Goal: Information Seeking & Learning: Learn about a topic

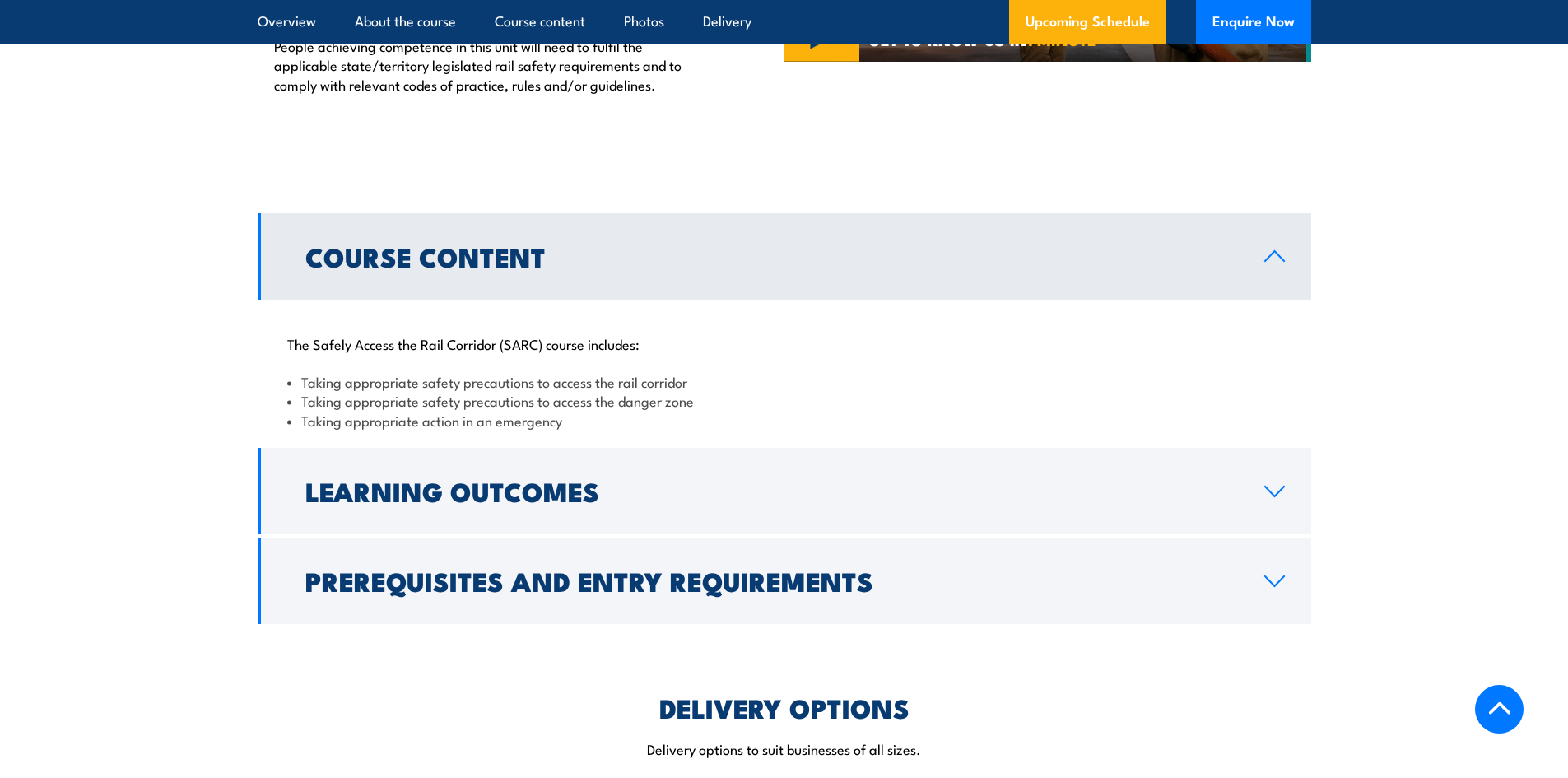
drag, startPoint x: 60, startPoint y: 558, endPoint x: 131, endPoint y: 508, distance: 86.8
click at [60, 558] on section "Course Content The Safely Access the Rail Corridor (SARC) course includes: Taki…" at bounding box center [784, 419] width 1568 height 411
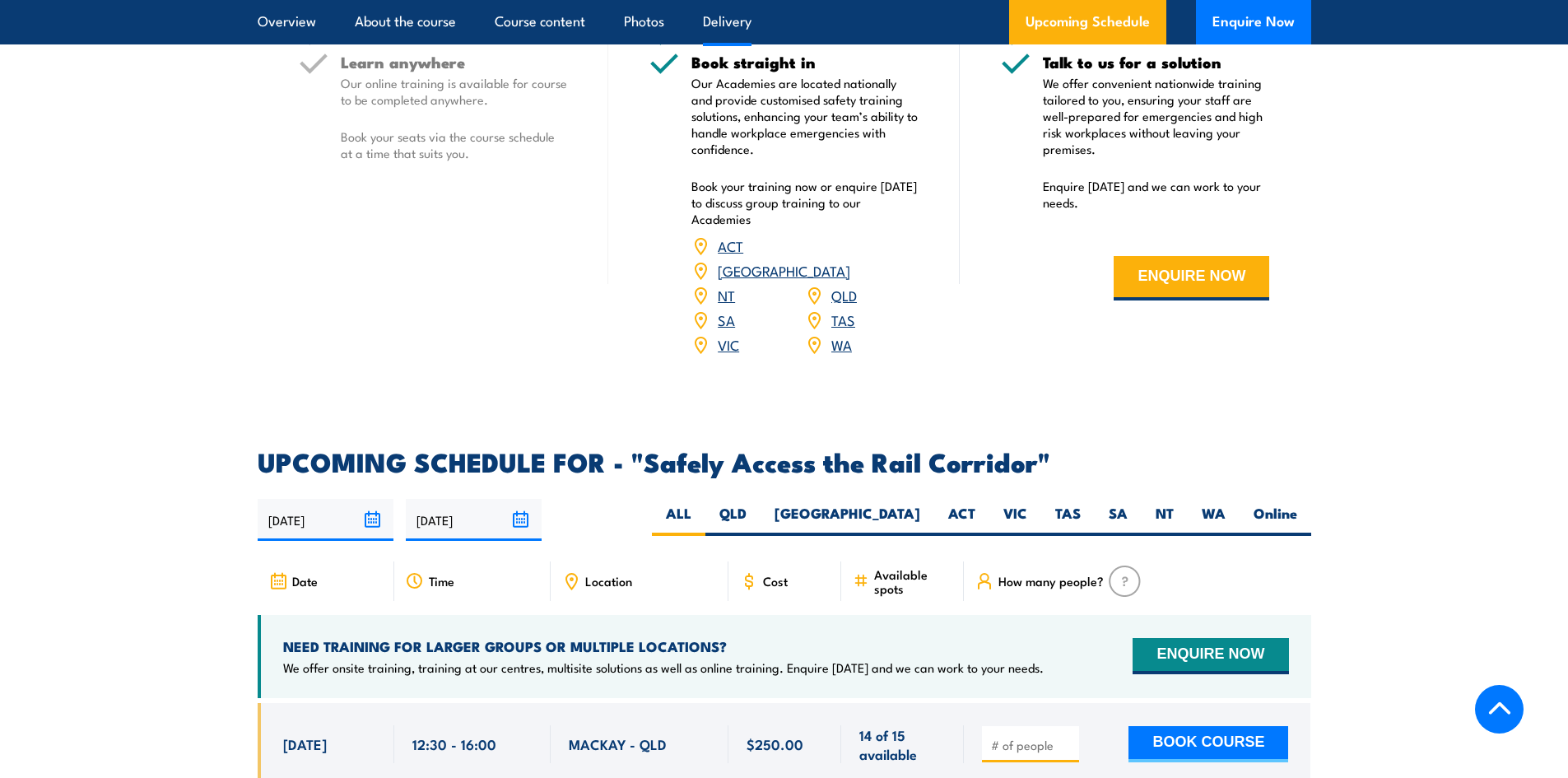
scroll to position [1970, 0]
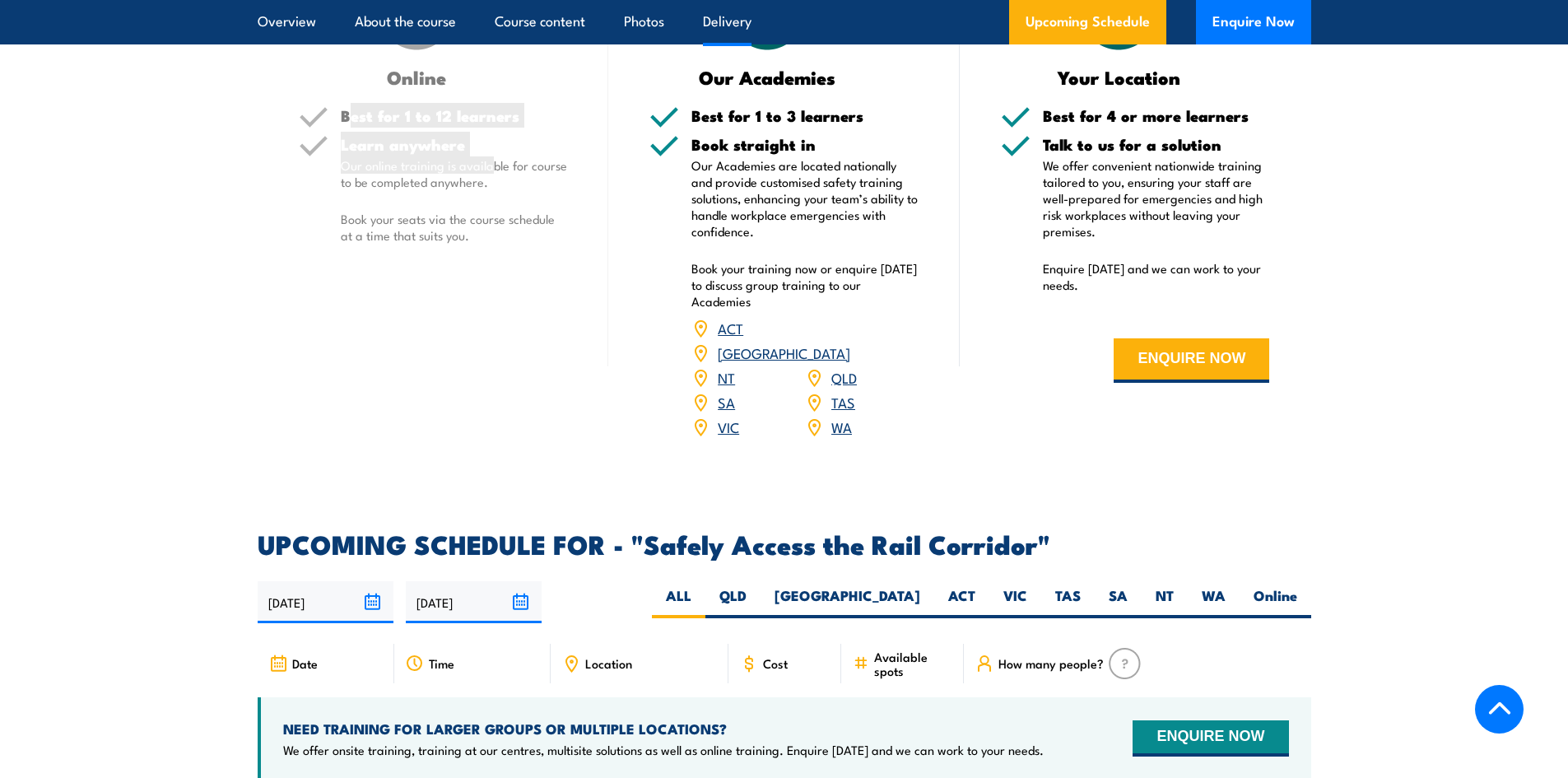
drag, startPoint x: 348, startPoint y: 117, endPoint x: 516, endPoint y: 172, distance: 176.8
click at [516, 172] on div "Best for 1 to 12 learners Learn anywhere Our online training is available for c…" at bounding box center [433, 189] width 269 height 163
click at [516, 172] on p "Our online training is available for course to be completed anywhere." at bounding box center [454, 174] width 227 height 33
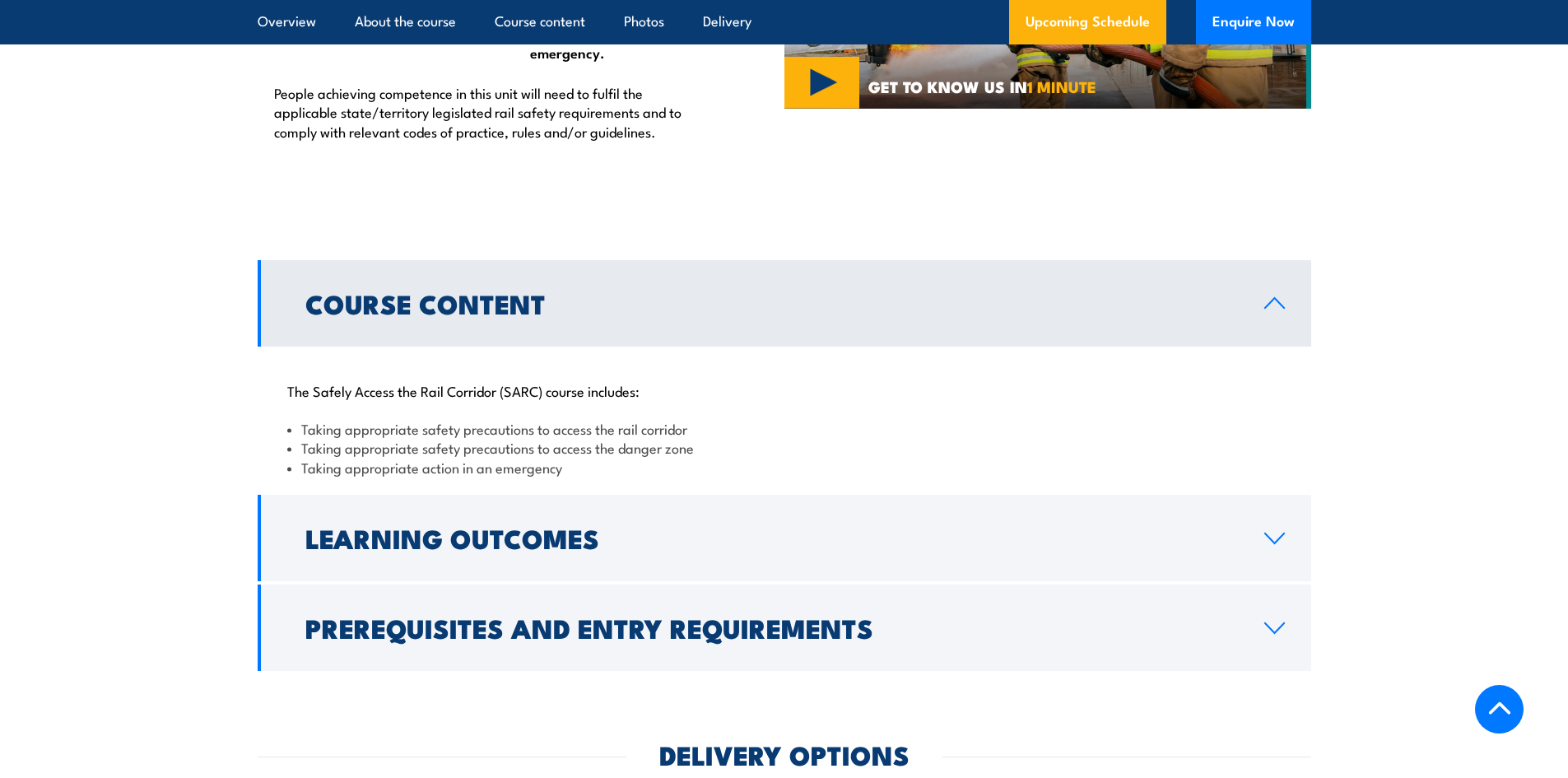
scroll to position [1064, 0]
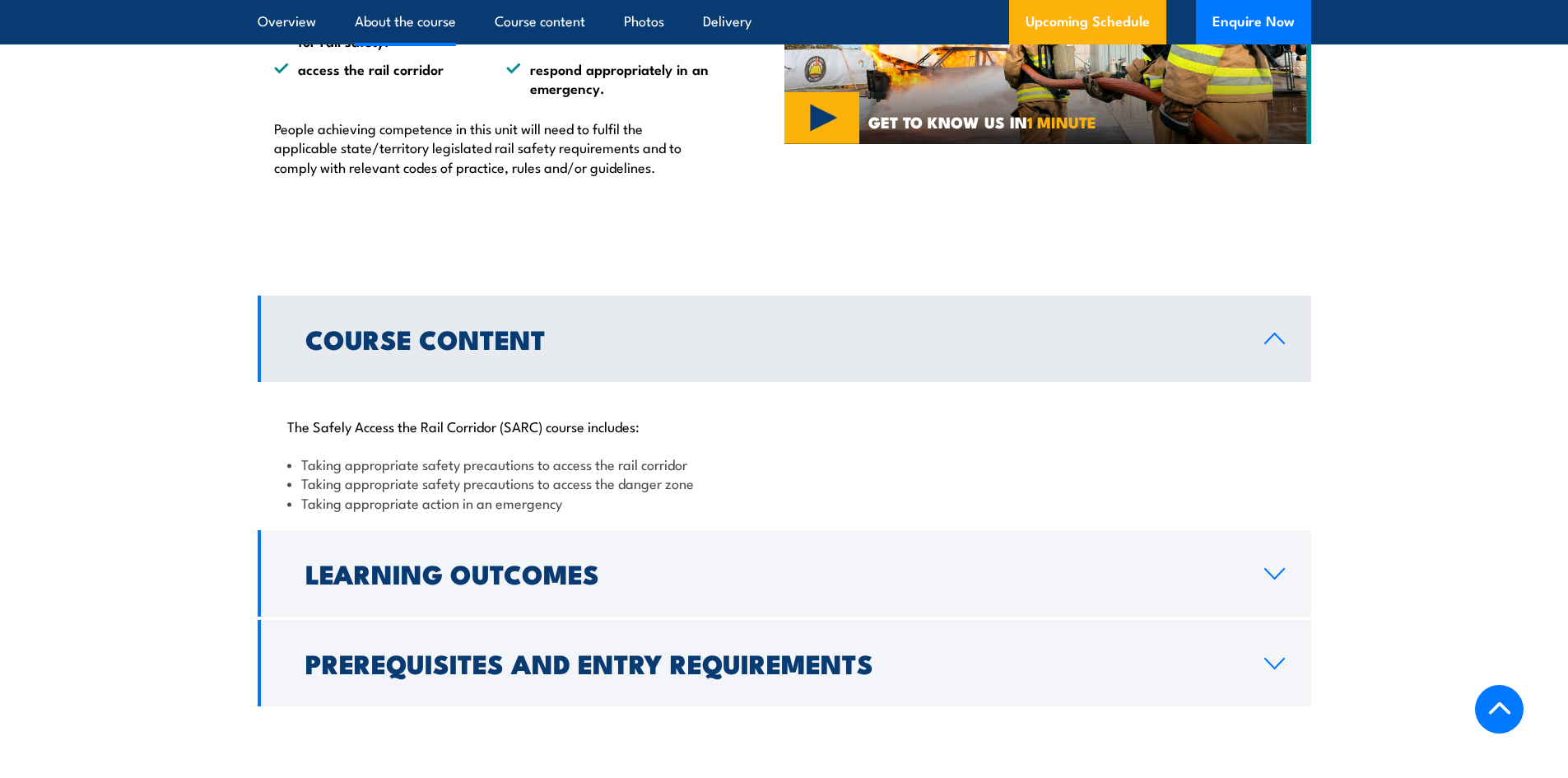
click at [313, 429] on p "The Safely Access the Rail Corridor (SARC) course includes:" at bounding box center [785, 426] width 995 height 16
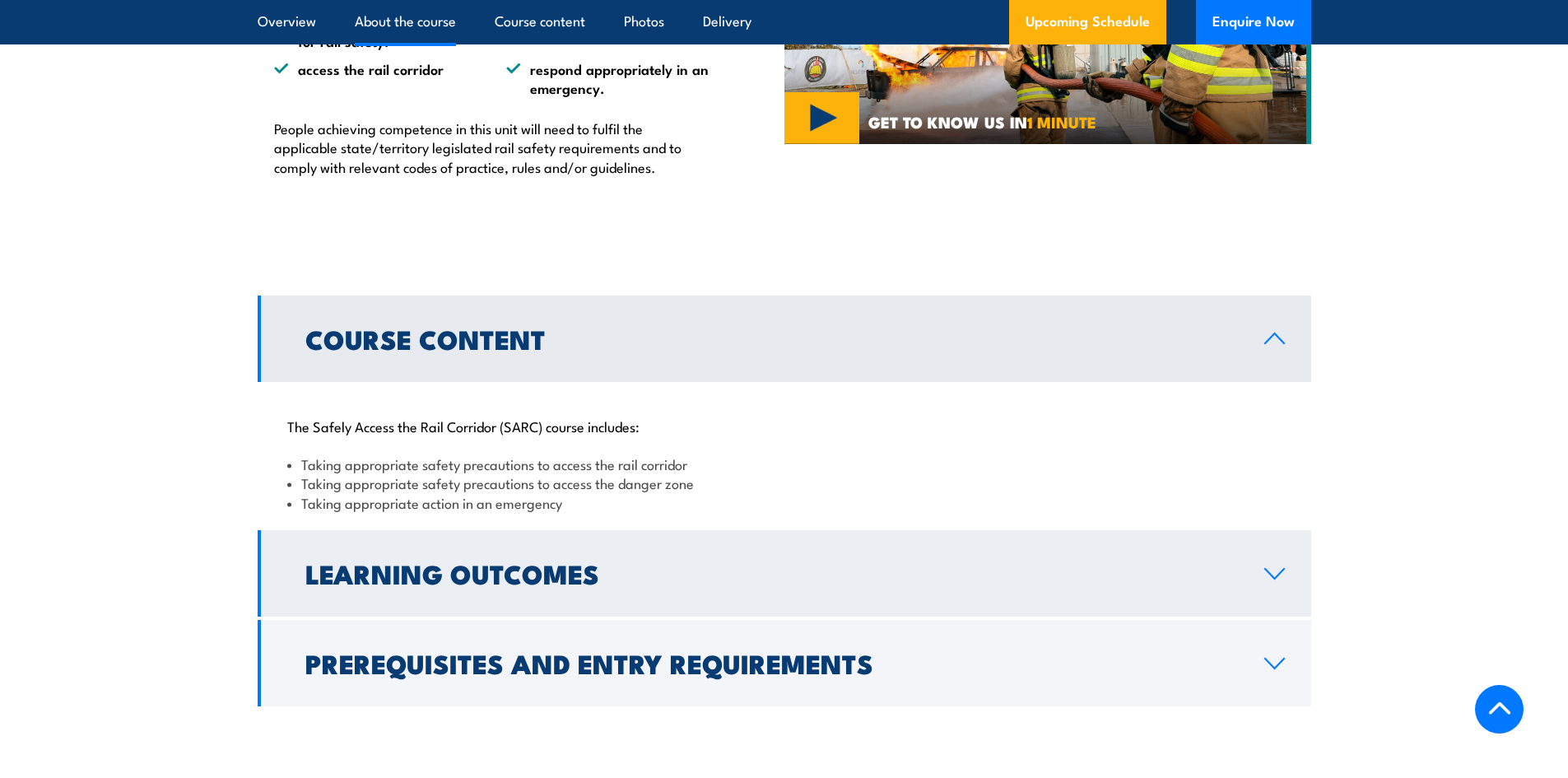
click at [384, 562] on h2 "Learning Outcomes" at bounding box center [771, 573] width 933 height 23
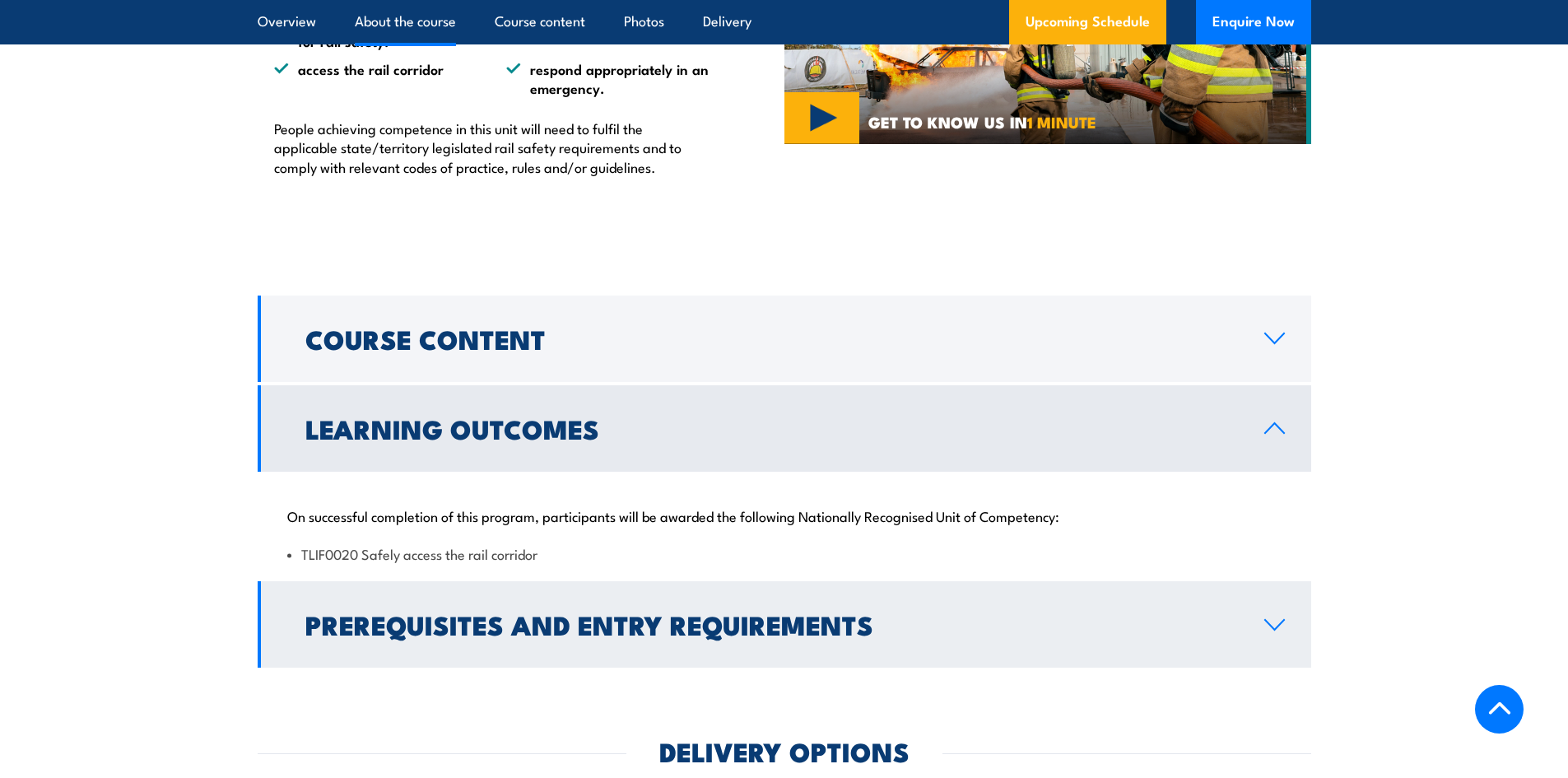
click at [522, 615] on h2 "Prerequisites and Entry Requirements" at bounding box center [771, 625] width 933 height 23
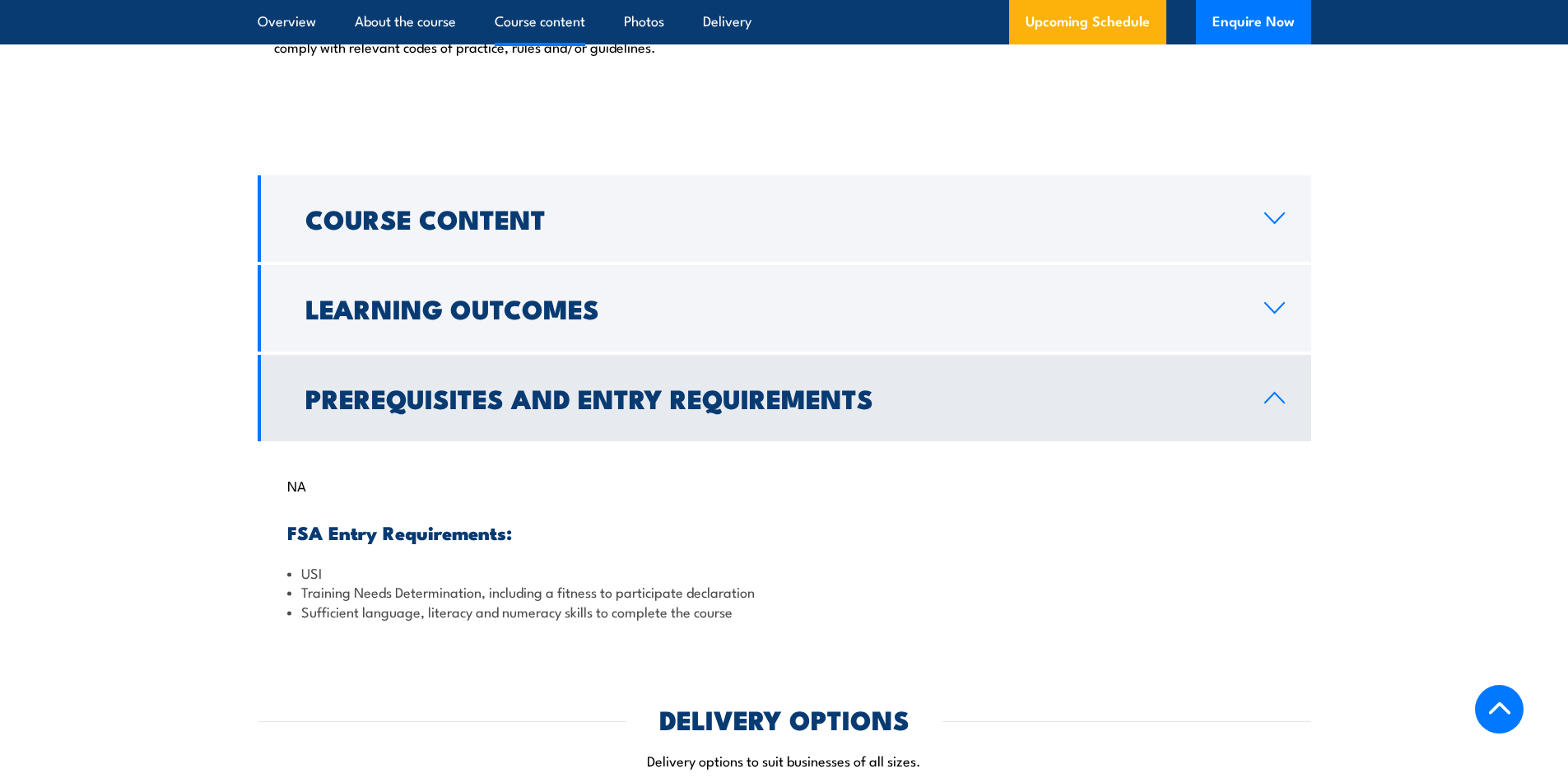
scroll to position [1311, 0]
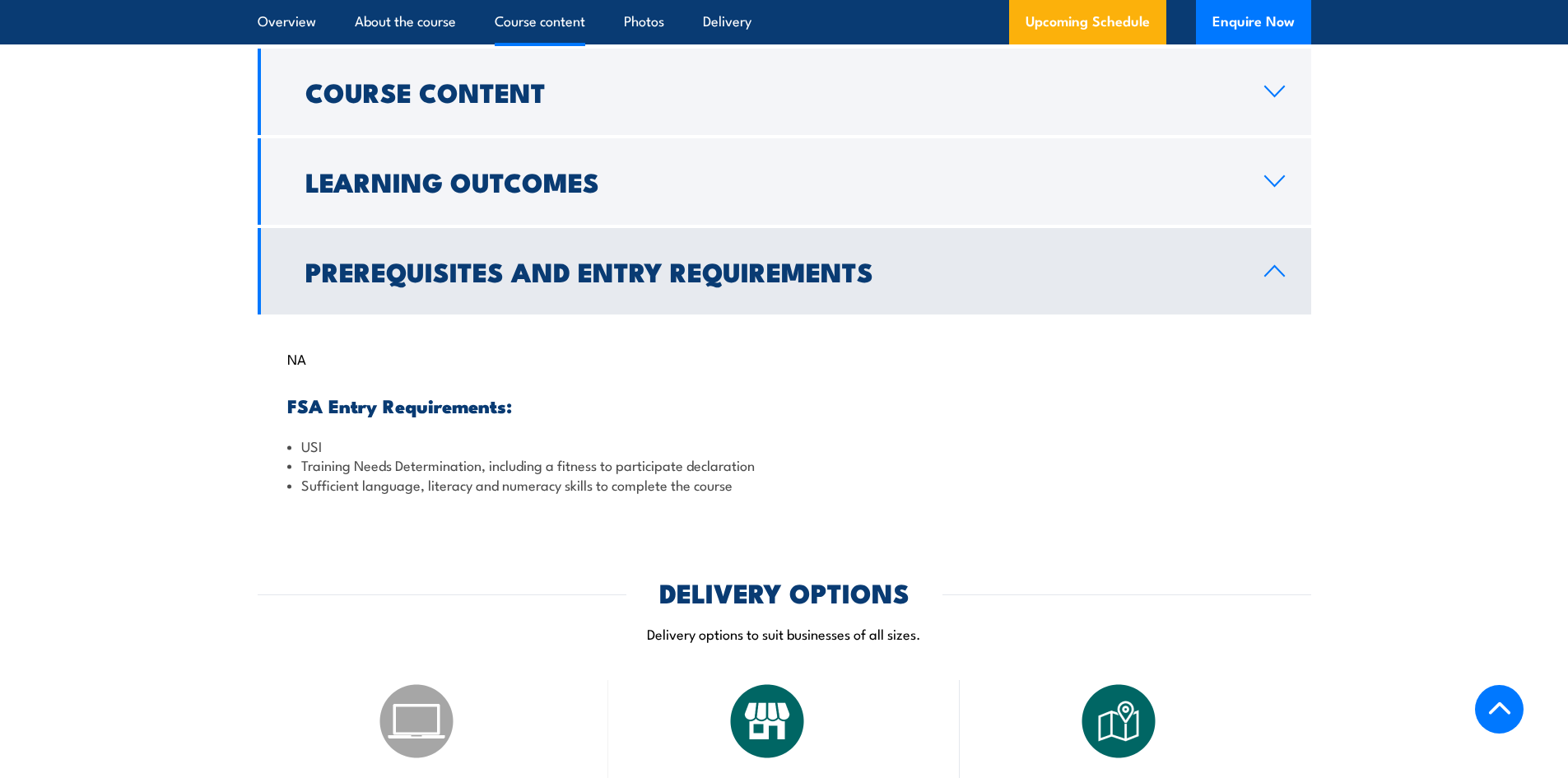
click at [191, 248] on section "Course Content The Safely Access the Rail Corridor (SARC) course includes: Taki…" at bounding box center [784, 279] width 1568 height 461
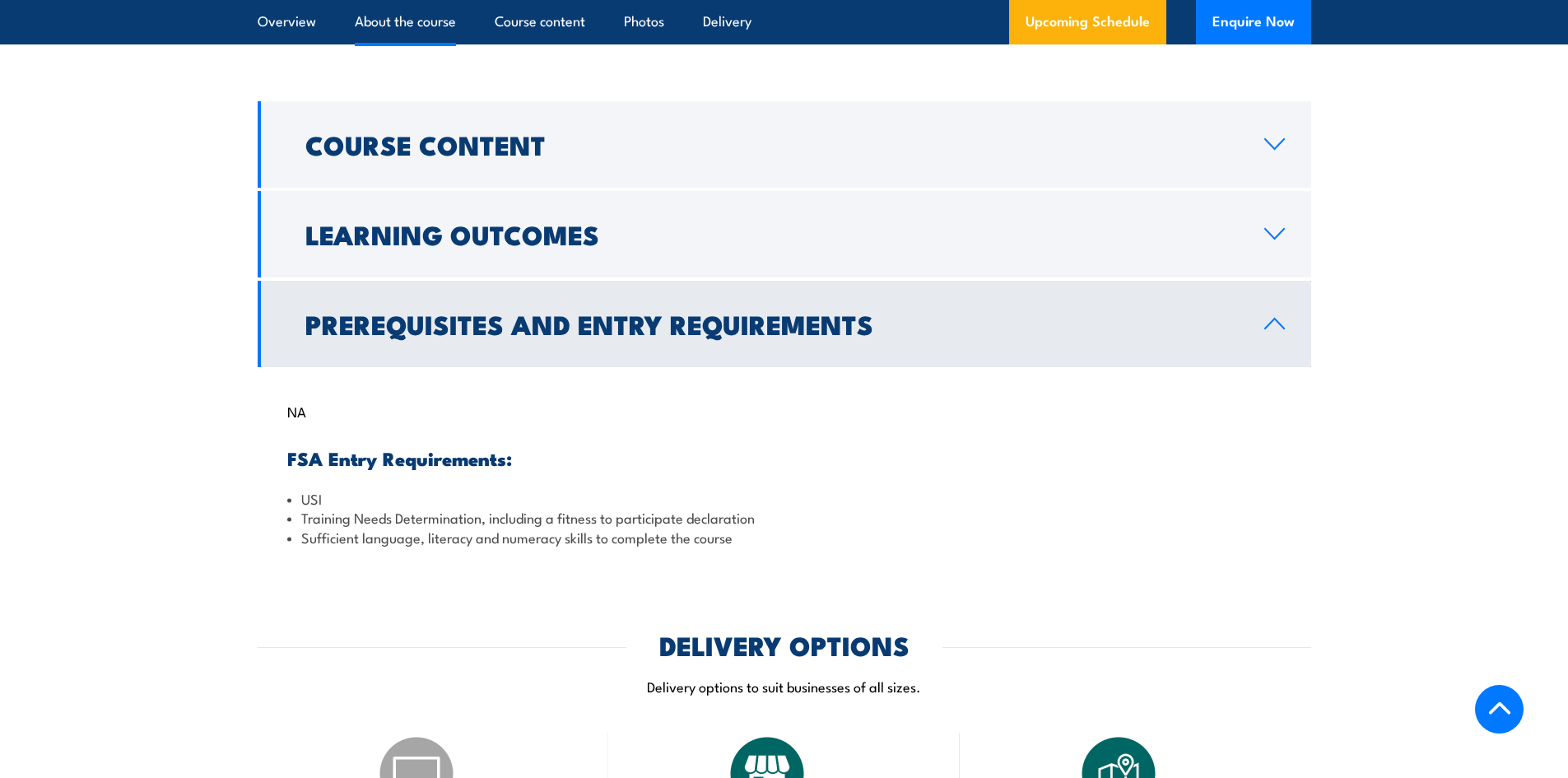
scroll to position [900, 0]
